Goal: Task Accomplishment & Management: Manage account settings

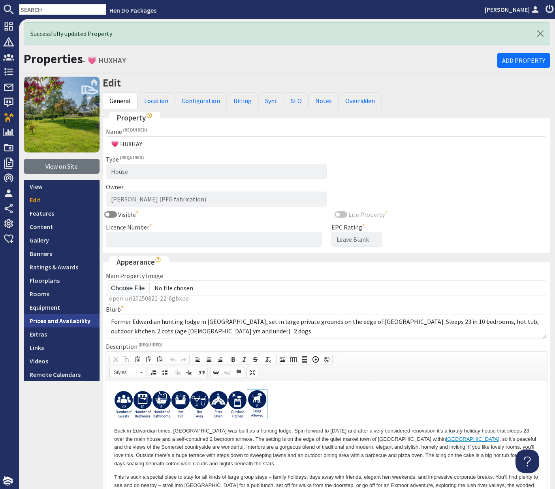
click at [61, 320] on link "Prices and Availability" at bounding box center [62, 320] width 76 height 13
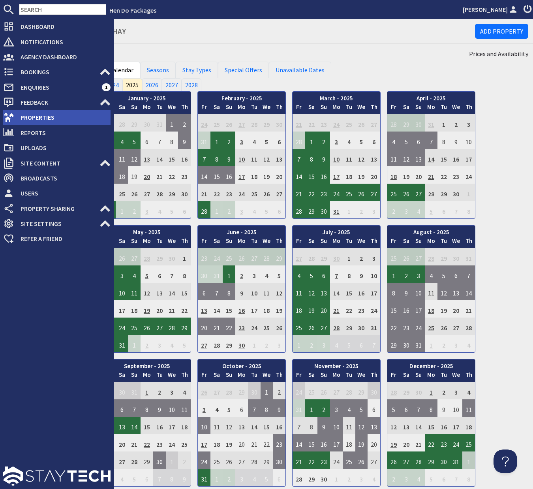
click at [34, 120] on span "Properties" at bounding box center [62, 117] width 96 height 13
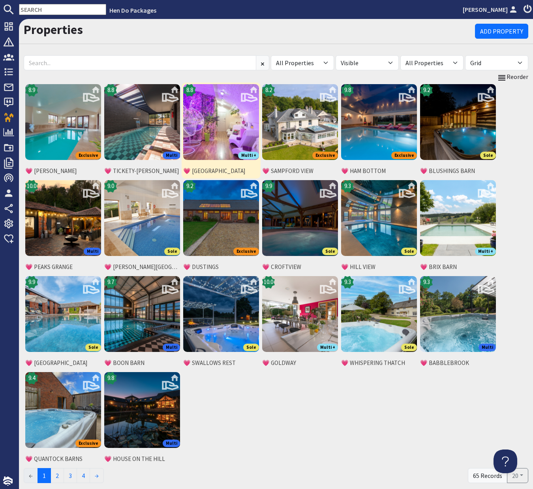
click at [228, 136] on img at bounding box center [221, 122] width 76 height 76
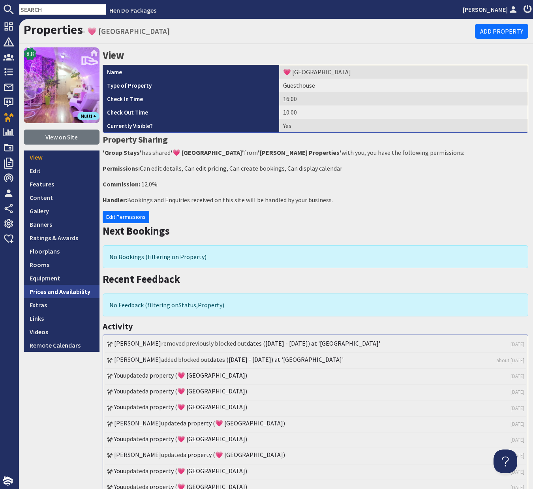
click at [55, 295] on link "Prices and Availability" at bounding box center [62, 291] width 76 height 13
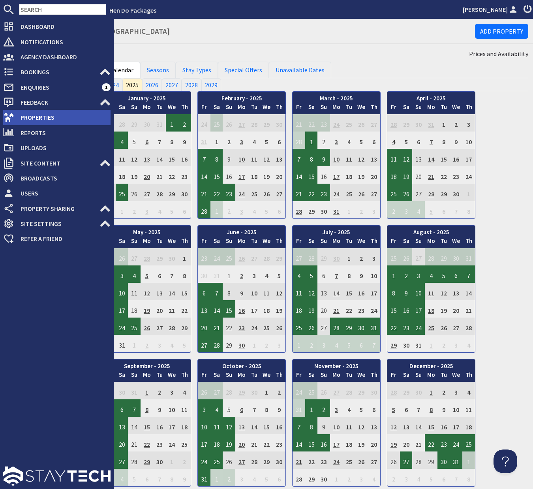
click at [32, 119] on span "Properties" at bounding box center [62, 117] width 96 height 13
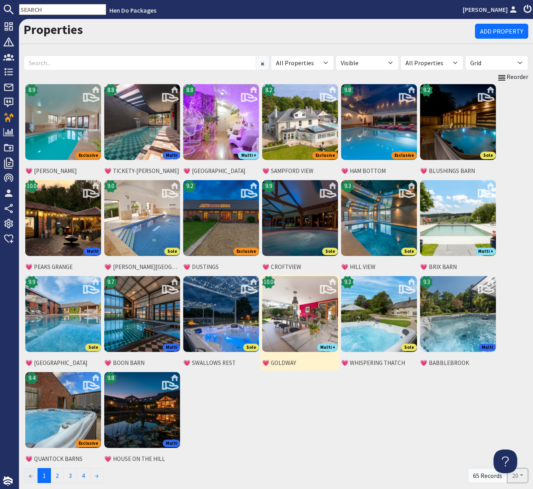
click at [308, 318] on img at bounding box center [300, 314] width 76 height 76
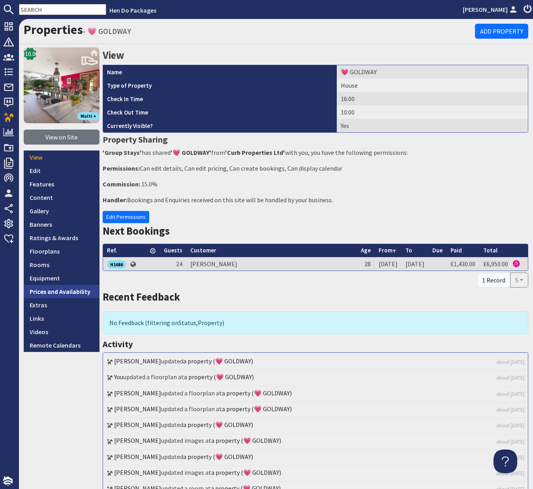
click at [63, 292] on link "Prices and Availability" at bounding box center [62, 291] width 76 height 13
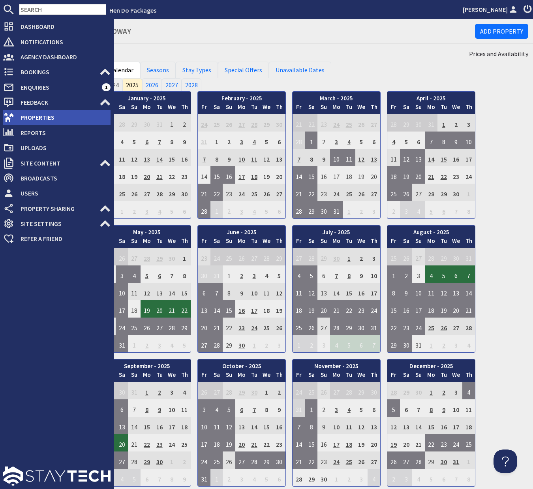
click at [25, 119] on span "Properties" at bounding box center [62, 117] width 96 height 13
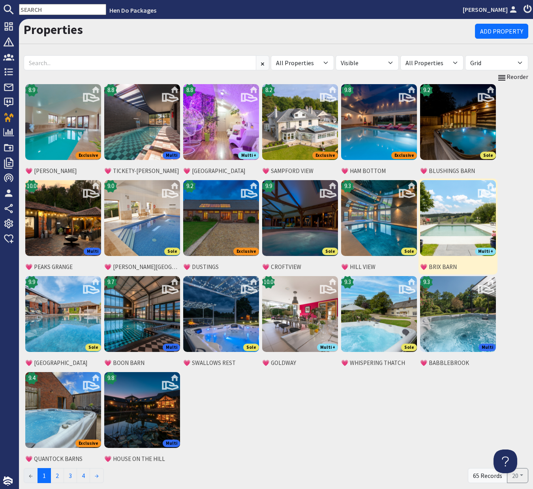
click at [459, 216] on img at bounding box center [458, 218] width 76 height 76
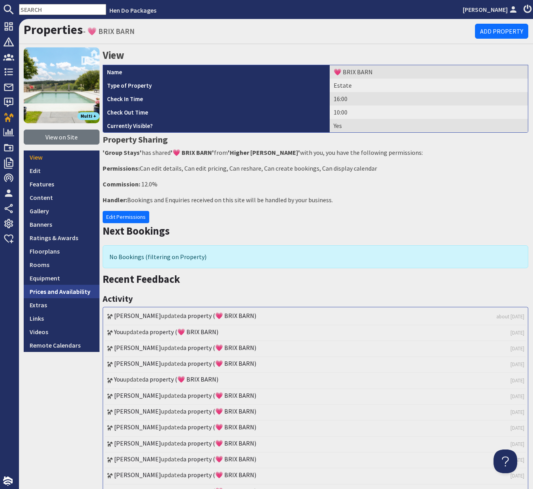
click at [74, 293] on link "Prices and Availability" at bounding box center [62, 291] width 76 height 13
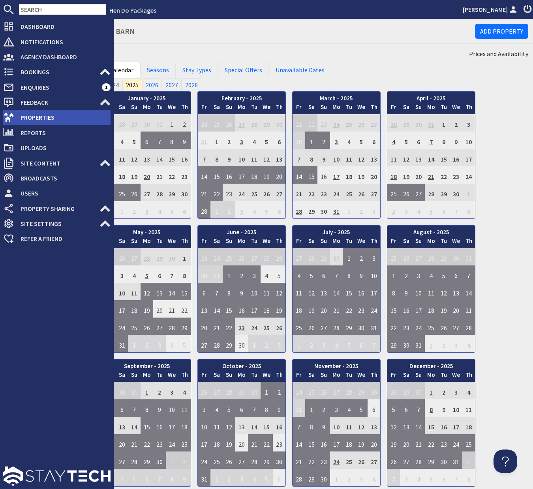
click at [28, 118] on span "Properties" at bounding box center [62, 117] width 96 height 13
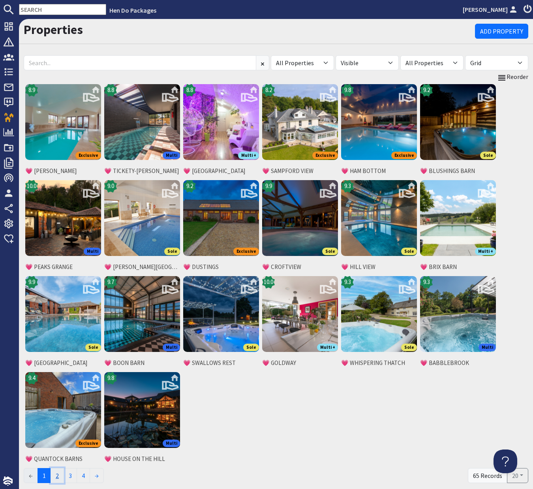
click at [57, 476] on link "2" at bounding box center [57, 475] width 13 height 15
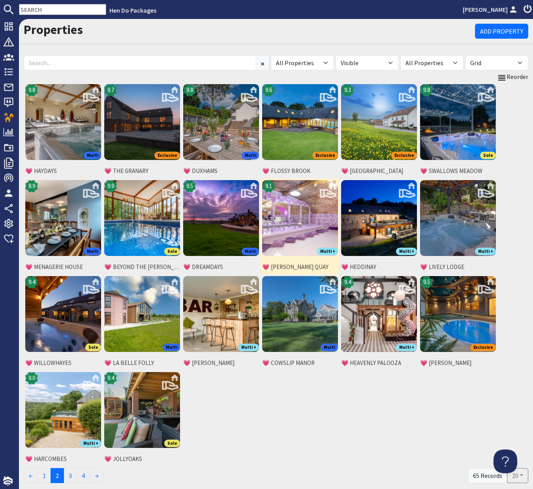
click at [311, 226] on img at bounding box center [300, 218] width 76 height 76
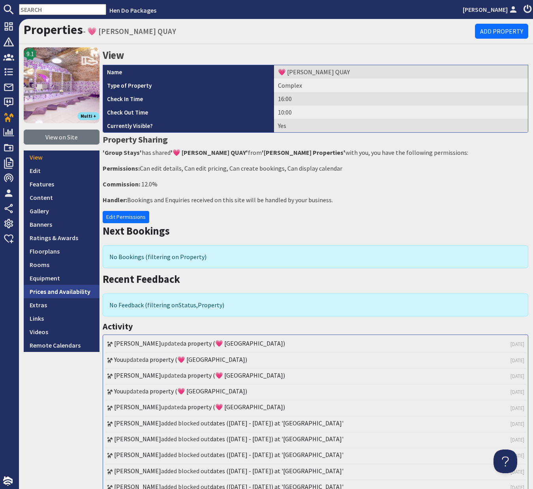
click at [83, 294] on link "Prices and Availability" at bounding box center [62, 291] width 76 height 13
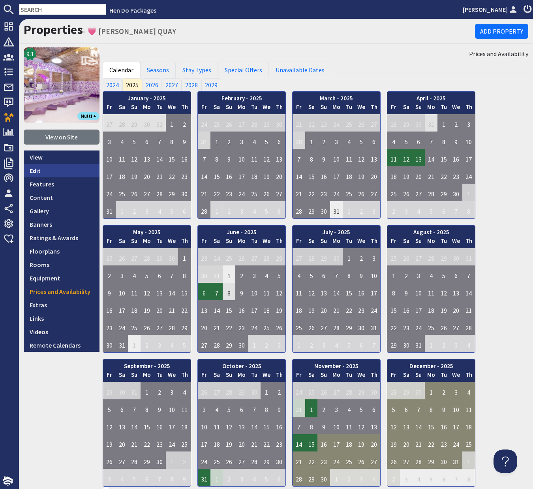
click at [33, 172] on link "Edit" at bounding box center [62, 170] width 76 height 13
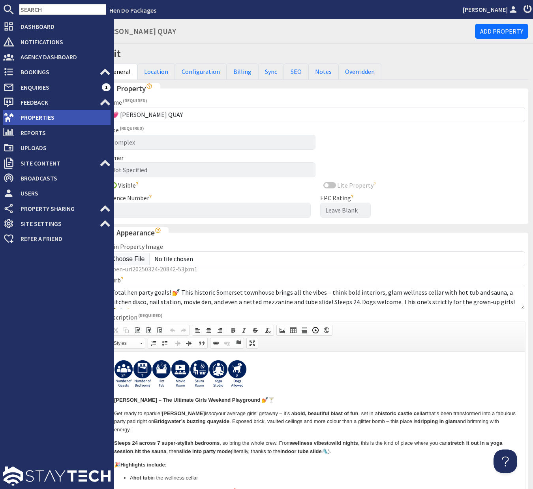
click at [28, 119] on span "Properties" at bounding box center [62, 117] width 96 height 13
type textarea "<p data-end="61" data-start="0"><a href="zioncontentpage://property!palooza-qua…"
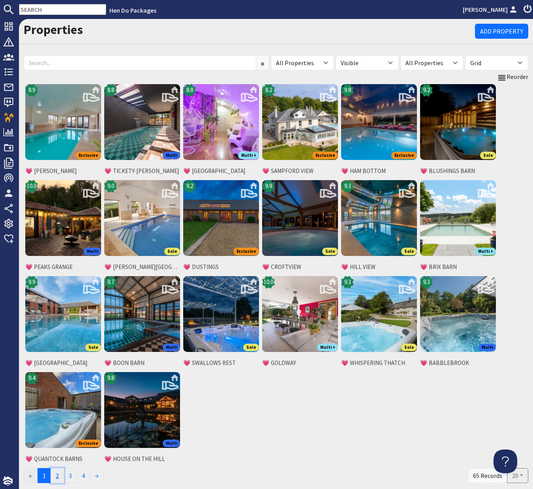
click at [60, 476] on link "2" at bounding box center [57, 475] width 13 height 15
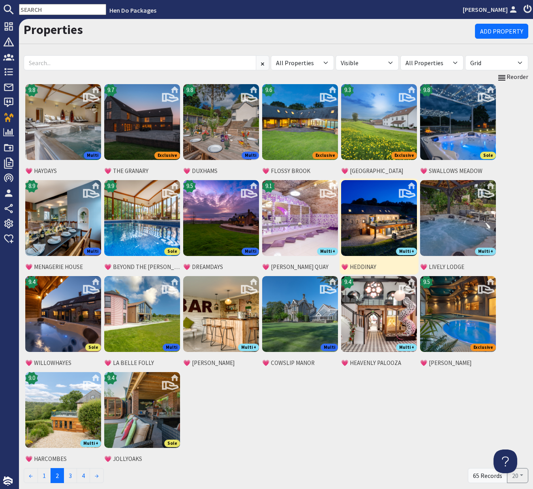
click at [371, 220] on img at bounding box center [379, 218] width 76 height 76
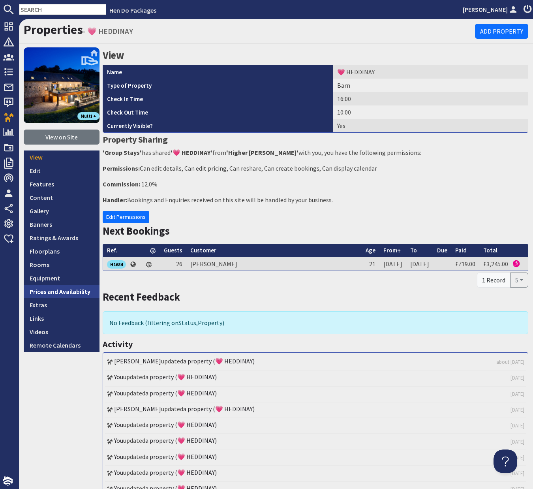
click at [70, 291] on link "Prices and Availability" at bounding box center [62, 291] width 76 height 13
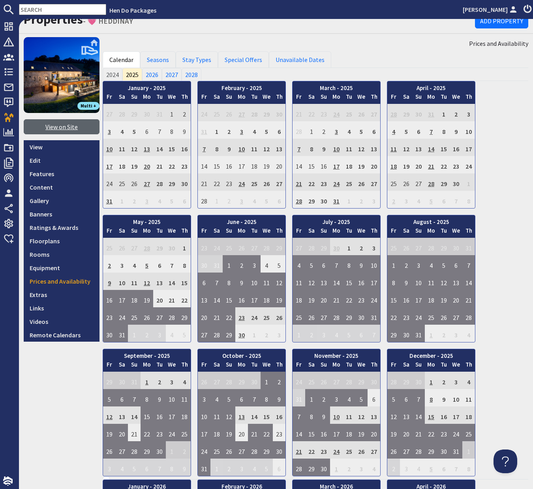
scroll to position [7, 0]
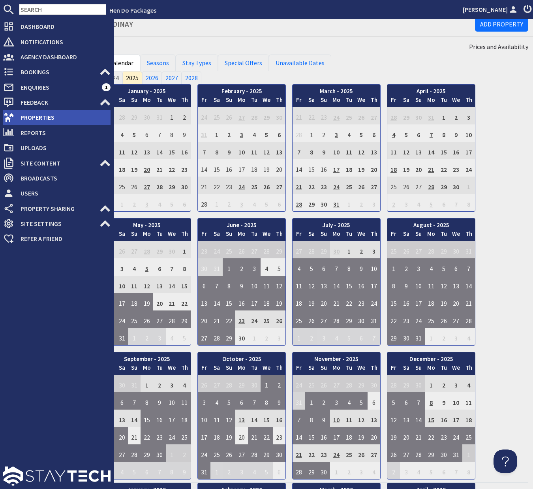
click at [13, 118] on icon at bounding box center [8, 117] width 11 height 11
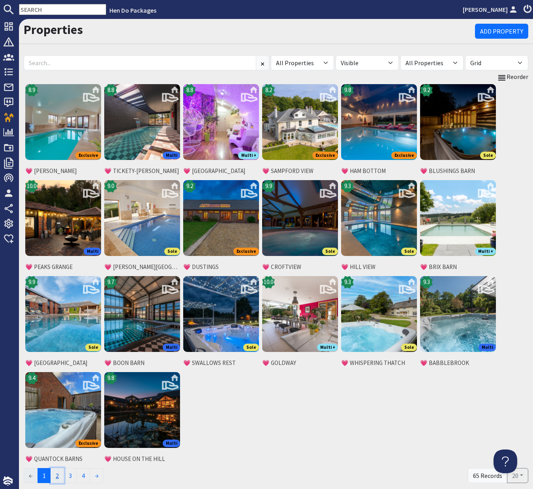
click at [62, 478] on link "2" at bounding box center [57, 475] width 13 height 15
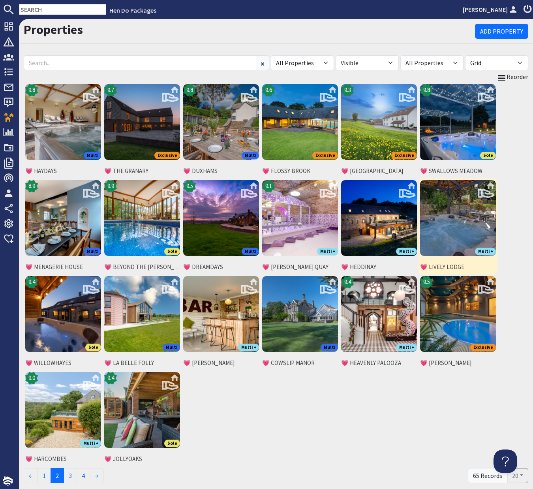
click at [470, 225] on img at bounding box center [458, 218] width 76 height 76
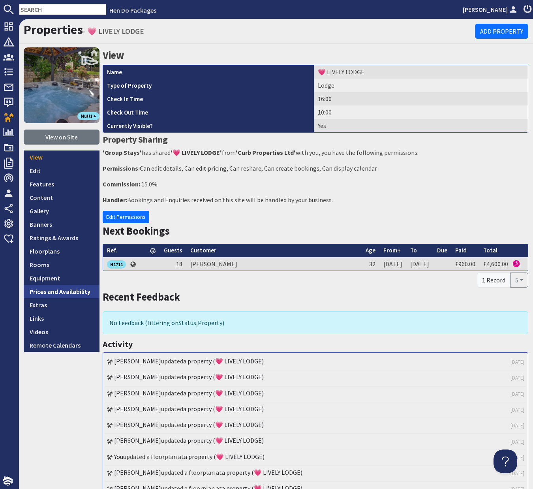
click at [76, 292] on link "Prices and Availability" at bounding box center [62, 291] width 76 height 13
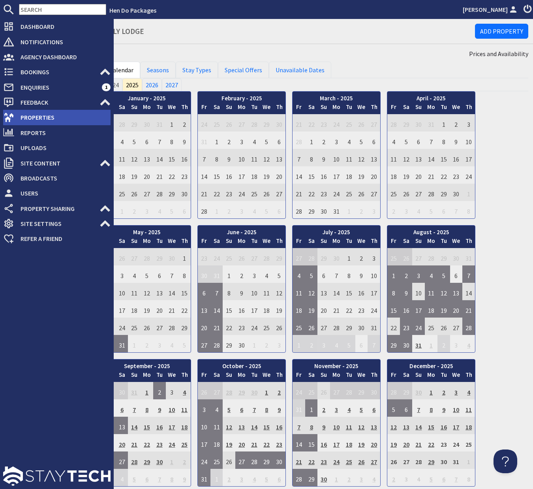
click at [33, 115] on span "Properties" at bounding box center [62, 117] width 96 height 13
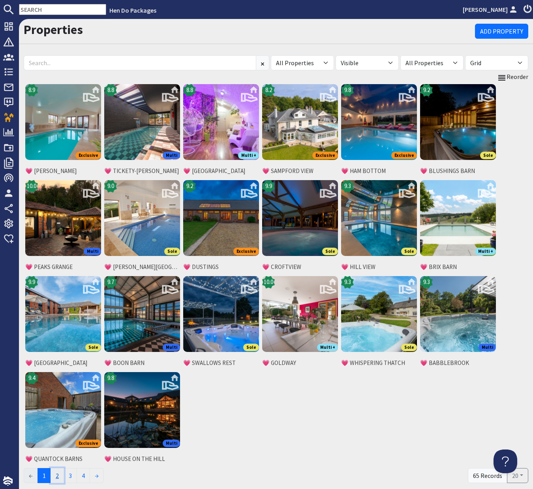
click at [58, 476] on link "2" at bounding box center [57, 475] width 13 height 15
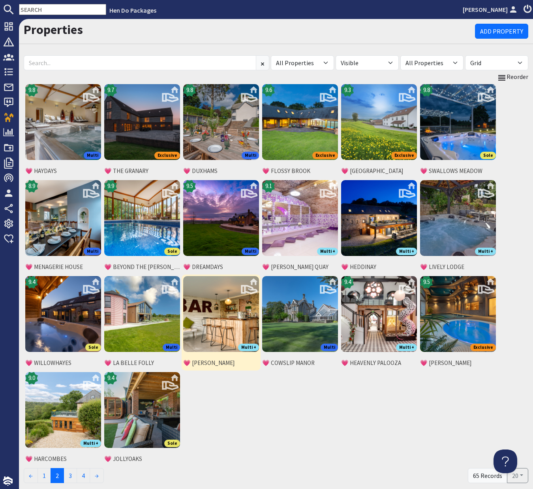
click at [224, 326] on img at bounding box center [221, 314] width 76 height 76
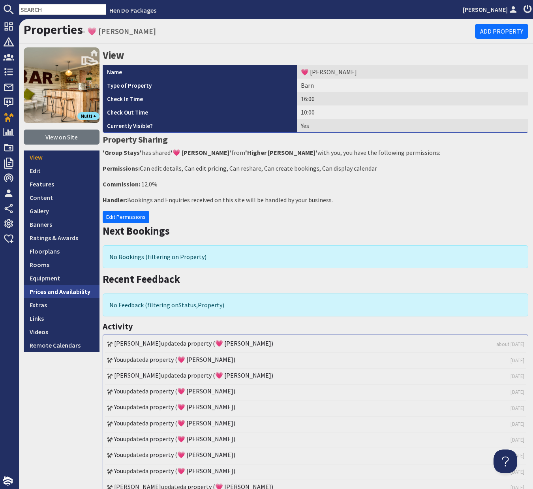
click at [83, 291] on link "Prices and Availability" at bounding box center [62, 291] width 76 height 13
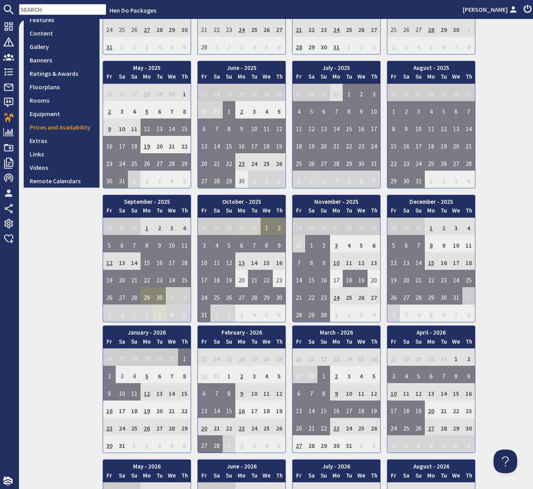
scroll to position [155, 0]
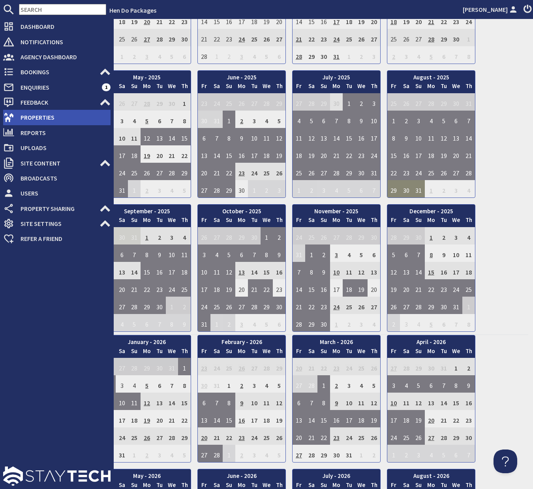
click at [27, 116] on span "Properties" at bounding box center [62, 117] width 96 height 13
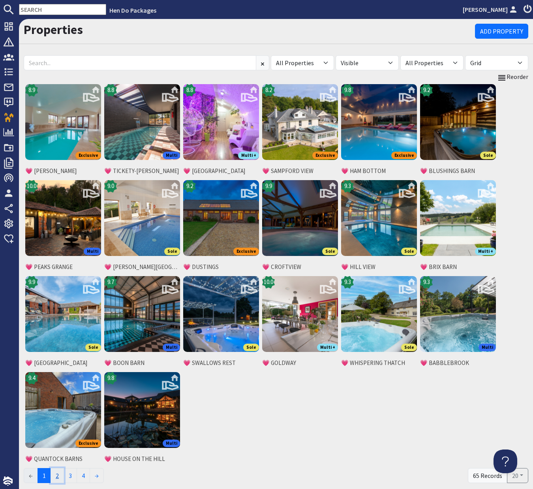
click at [62, 473] on link "2" at bounding box center [57, 475] width 13 height 15
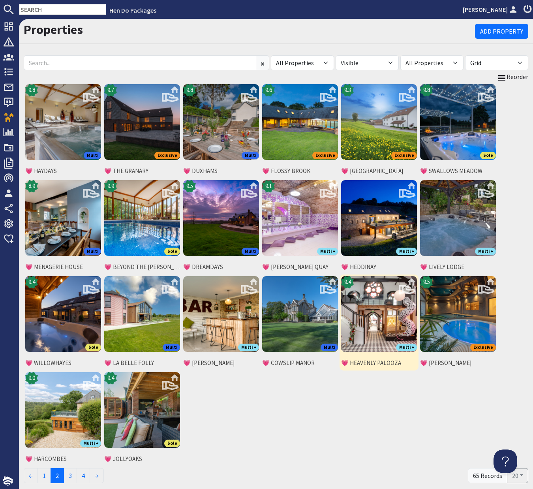
click at [388, 323] on img at bounding box center [379, 314] width 76 height 76
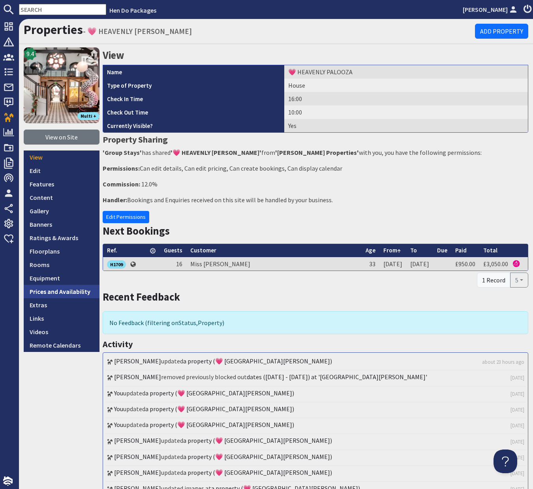
click at [68, 292] on link "Prices and Availability" at bounding box center [62, 291] width 76 height 13
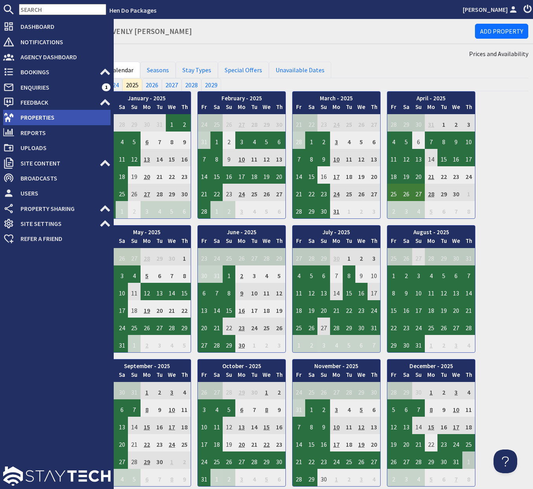
click at [34, 117] on span "Properties" at bounding box center [62, 117] width 96 height 13
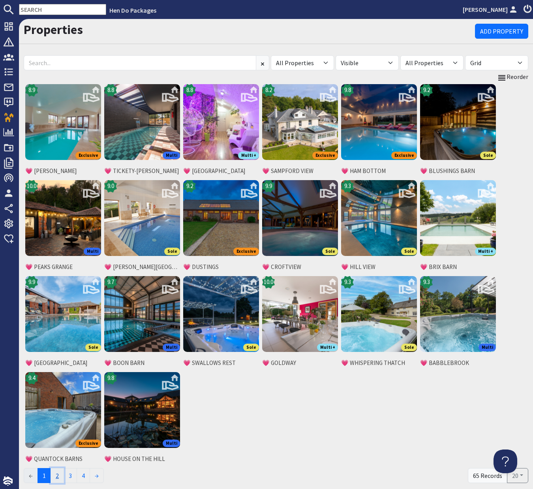
click at [61, 477] on link "2" at bounding box center [57, 475] width 13 height 15
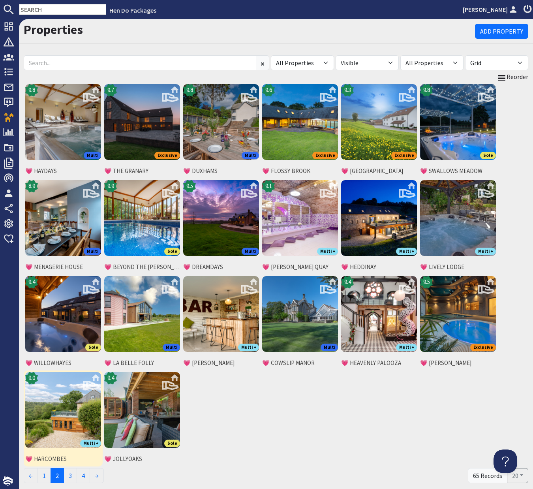
click at [66, 414] on img at bounding box center [63, 410] width 76 height 76
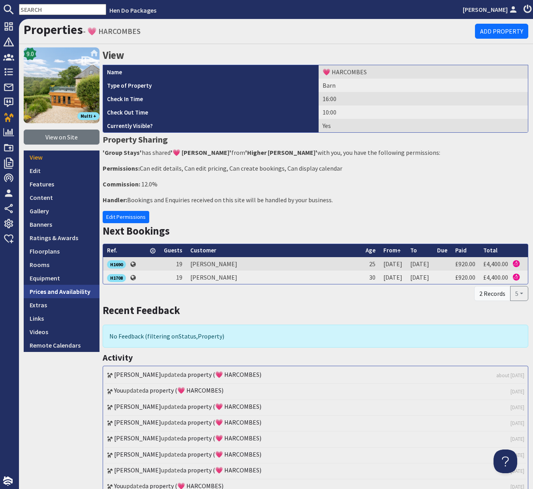
click at [75, 292] on link "Prices and Availability" at bounding box center [62, 291] width 76 height 13
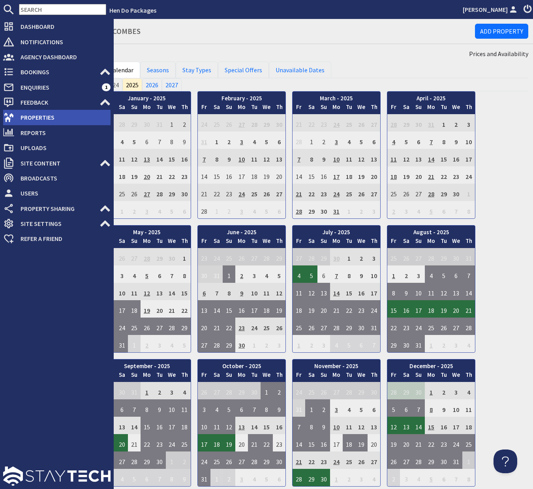
click at [26, 117] on span "Properties" at bounding box center [62, 117] width 96 height 13
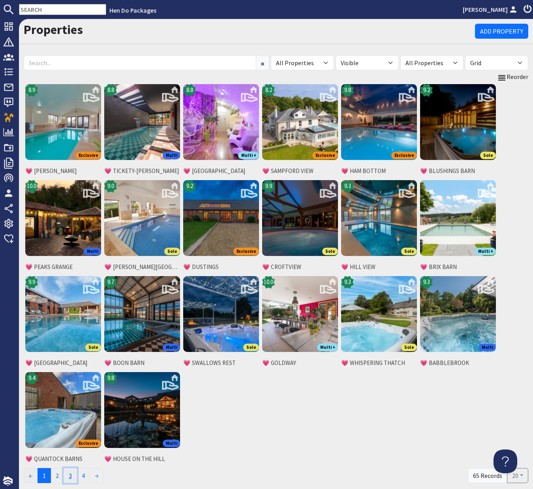
click at [72, 474] on link "3" at bounding box center [70, 475] width 13 height 15
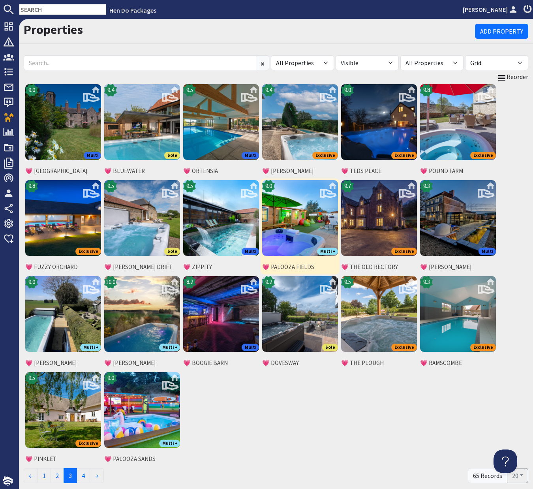
click at [311, 221] on img at bounding box center [300, 218] width 76 height 76
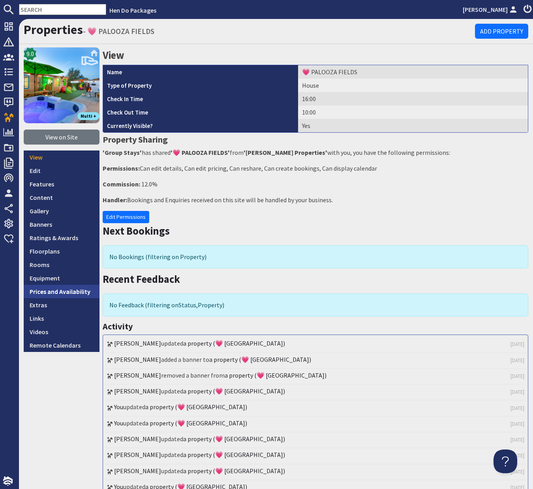
click at [64, 294] on link "Prices and Availability" at bounding box center [62, 291] width 76 height 13
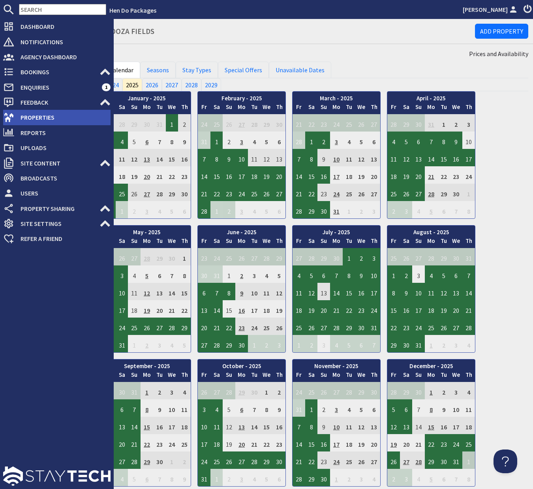
click at [28, 116] on span "Properties" at bounding box center [62, 117] width 96 height 13
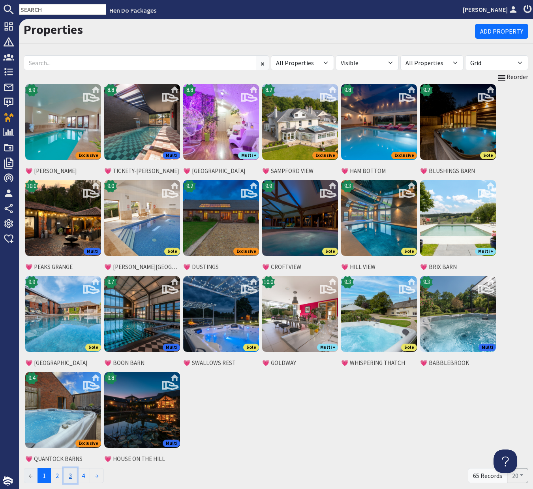
click at [73, 474] on link "3" at bounding box center [70, 475] width 13 height 15
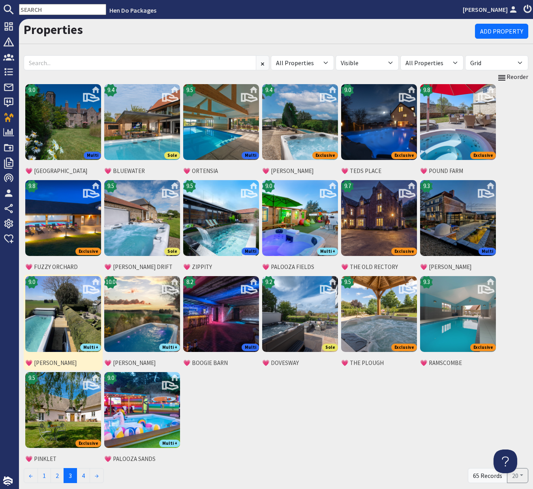
click at [77, 305] on img at bounding box center [63, 314] width 76 height 76
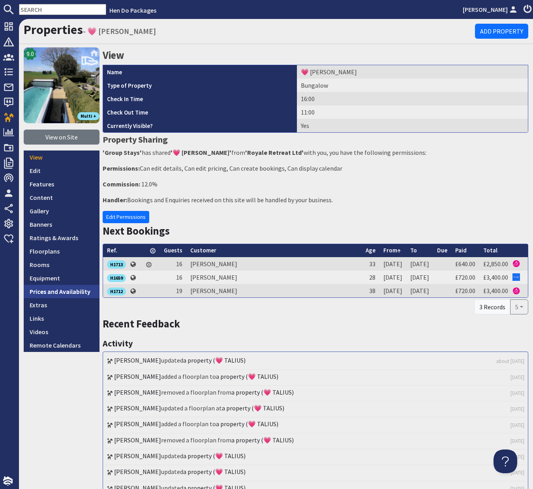
click at [71, 290] on link "Prices and Availability" at bounding box center [62, 291] width 76 height 13
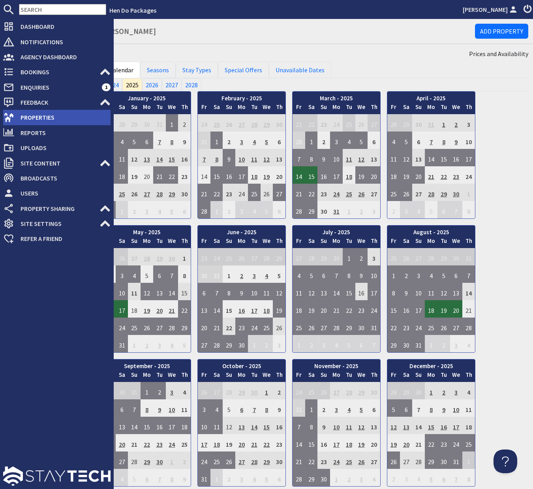
click at [28, 119] on span "Properties" at bounding box center [62, 117] width 96 height 13
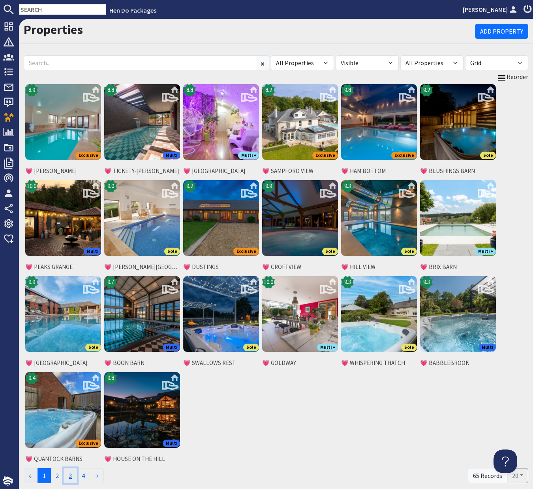
click at [74, 474] on link "3" at bounding box center [70, 475] width 13 height 15
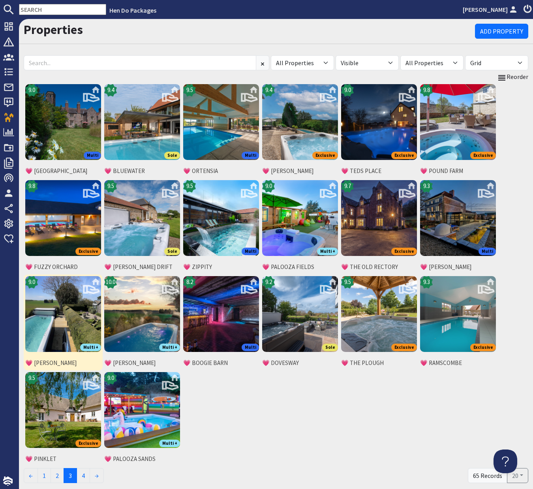
click at [71, 304] on img at bounding box center [63, 314] width 76 height 76
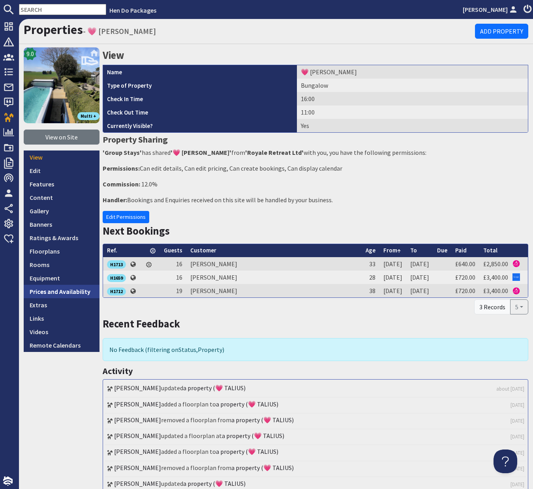
click at [69, 292] on link "Prices and Availability" at bounding box center [62, 291] width 76 height 13
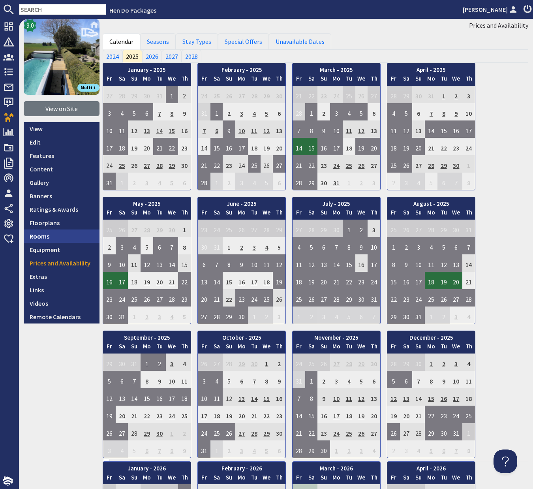
scroll to position [28, 0]
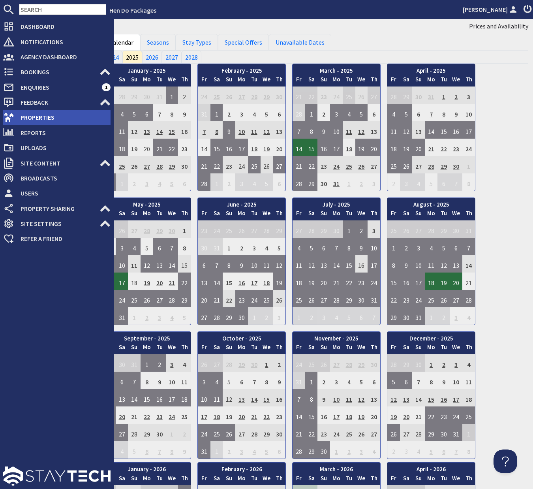
click at [35, 118] on span "Properties" at bounding box center [62, 117] width 96 height 13
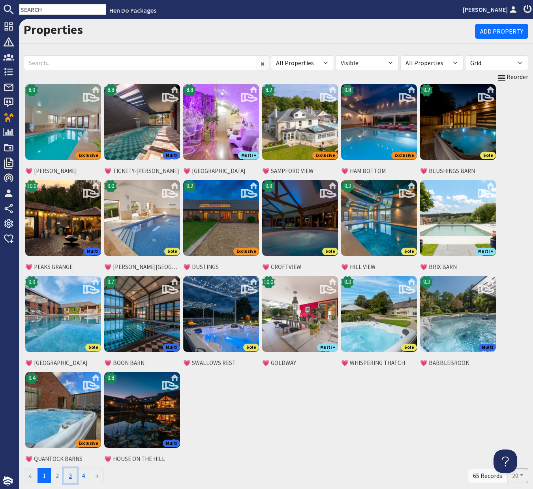
click at [73, 474] on link "3" at bounding box center [70, 475] width 13 height 15
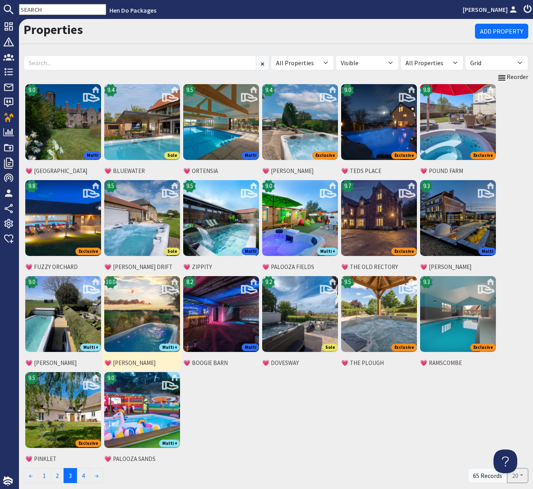
click at [162, 304] on img at bounding box center [142, 314] width 76 height 76
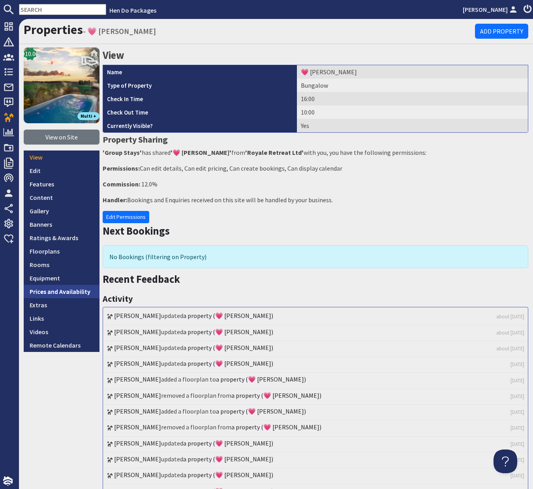
click at [85, 294] on link "Prices and Availability" at bounding box center [62, 291] width 76 height 13
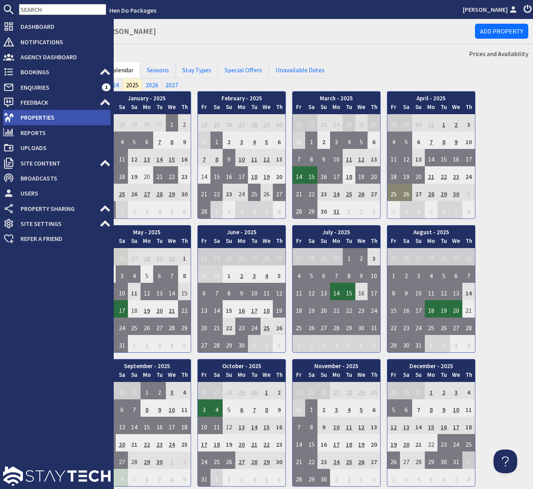
click at [36, 117] on span "Properties" at bounding box center [62, 117] width 96 height 13
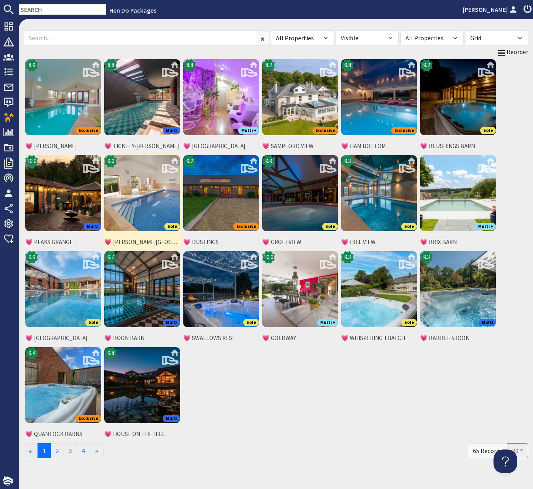
scroll to position [36, 0]
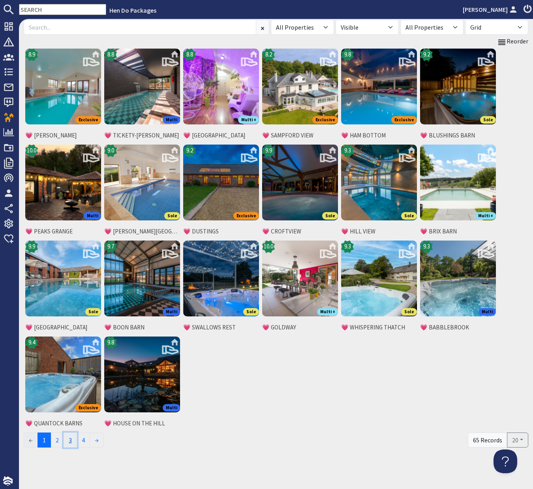
click at [72, 437] on link "3" at bounding box center [70, 440] width 13 height 15
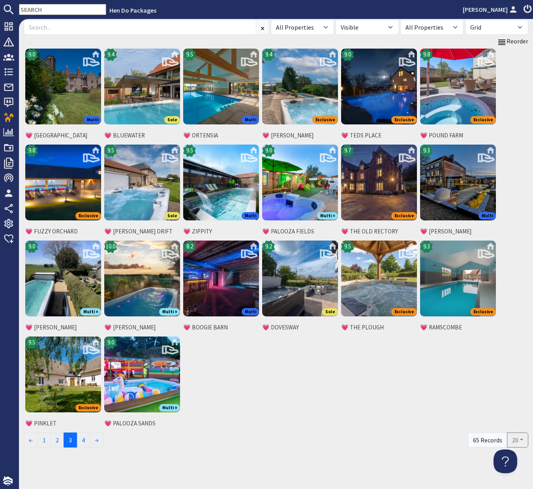
scroll to position [0, 0]
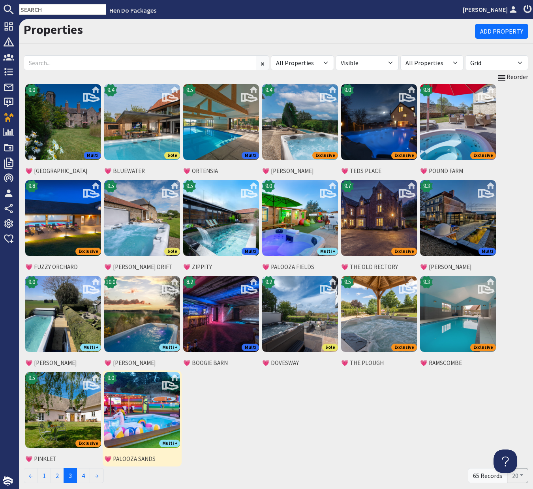
click at [153, 415] on img at bounding box center [142, 410] width 76 height 76
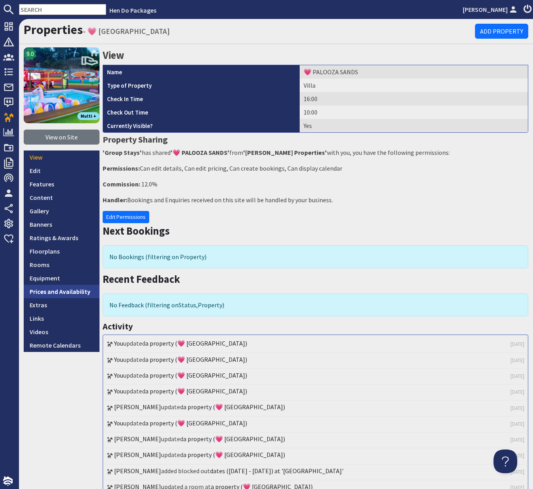
click at [62, 292] on link "Prices and Availability" at bounding box center [62, 291] width 76 height 13
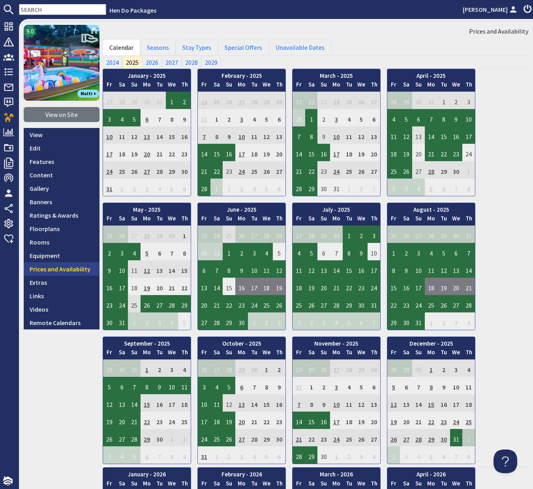
scroll to position [24, 0]
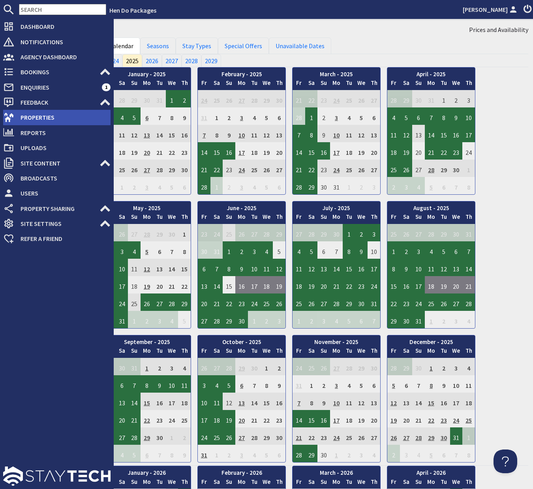
click at [34, 115] on span "Properties" at bounding box center [62, 117] width 96 height 13
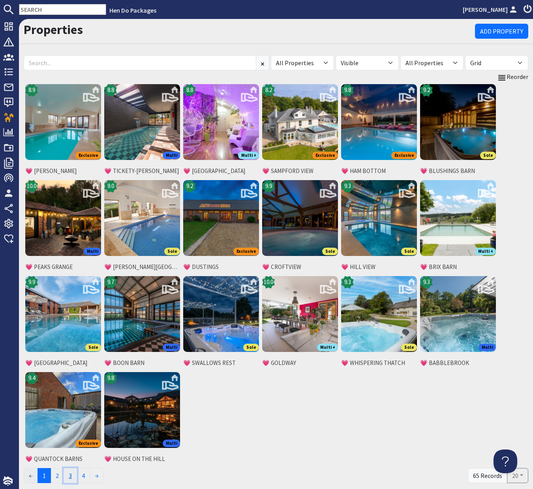
click at [73, 476] on link "3" at bounding box center [70, 475] width 13 height 15
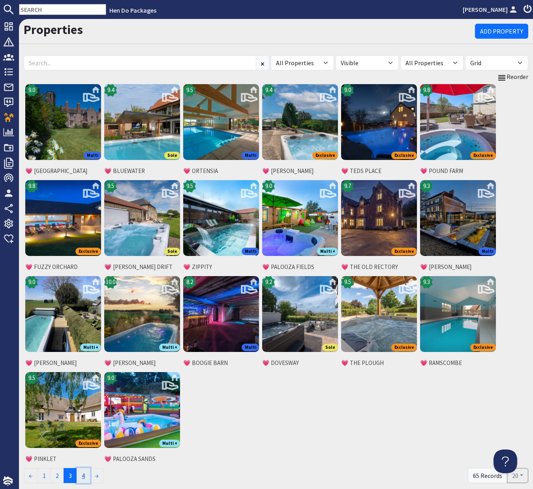
click at [85, 477] on link "4" at bounding box center [83, 475] width 13 height 15
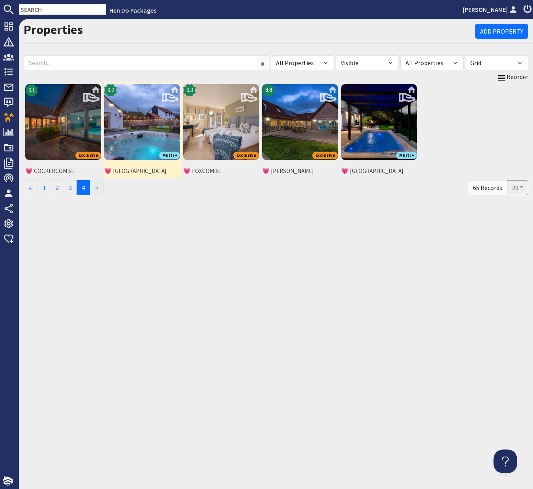
click at [139, 127] on img at bounding box center [142, 122] width 76 height 76
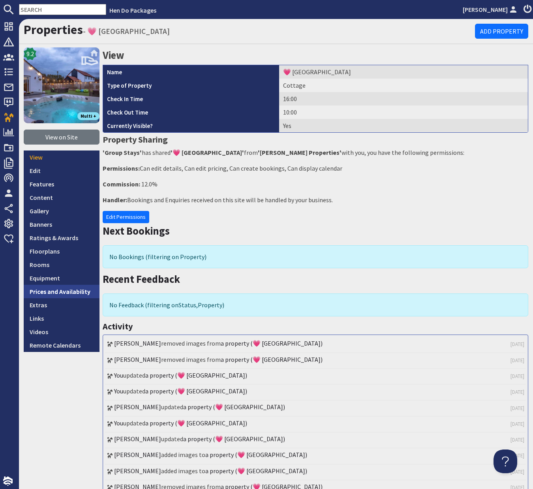
click at [66, 292] on link "Prices and Availability" at bounding box center [62, 291] width 76 height 13
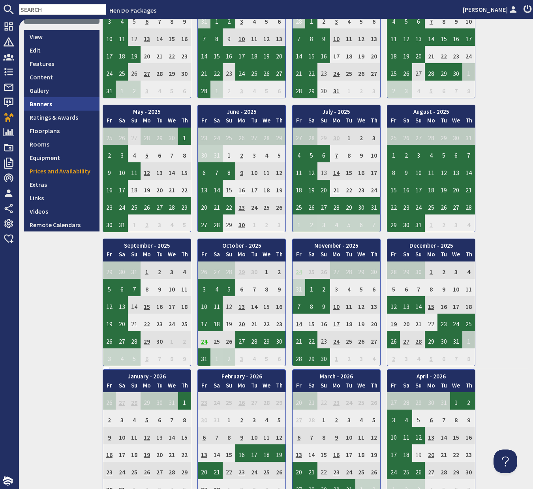
scroll to position [123, 0]
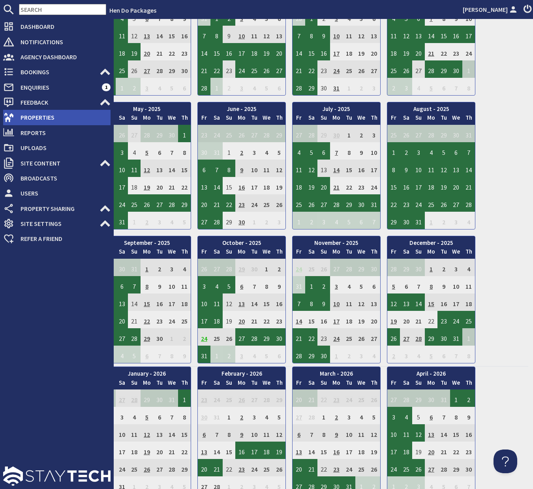
click at [27, 121] on span "Properties" at bounding box center [62, 117] width 96 height 13
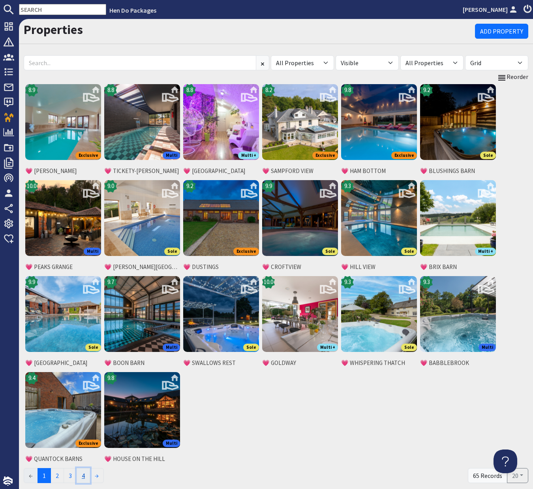
click at [87, 477] on link "4" at bounding box center [83, 475] width 13 height 15
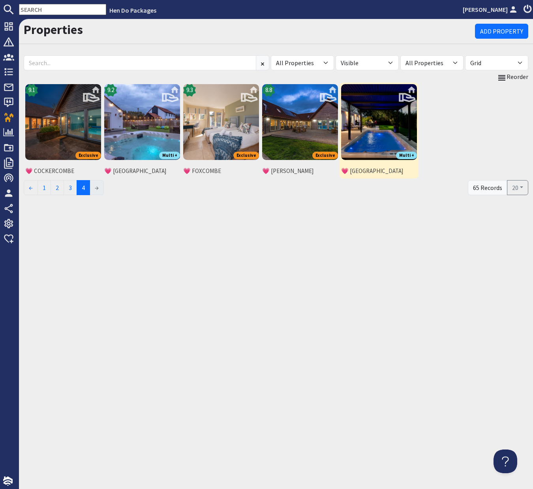
click at [387, 132] on img at bounding box center [379, 122] width 76 height 76
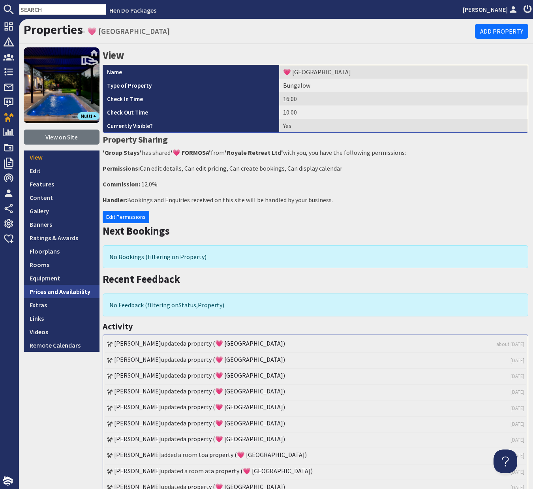
click at [73, 291] on link "Prices and Availability" at bounding box center [62, 291] width 76 height 13
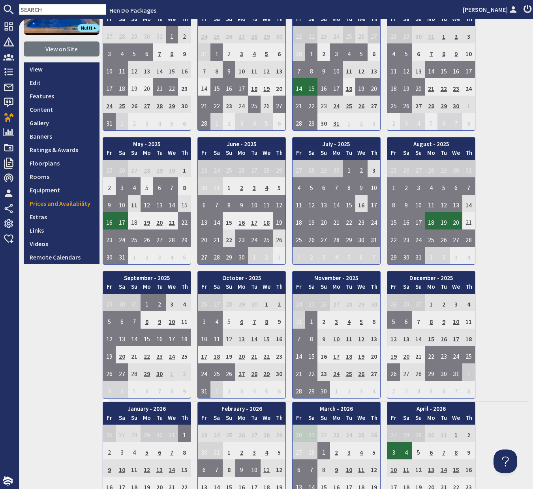
scroll to position [97, 0]
